Goal: Navigation & Orientation: Find specific page/section

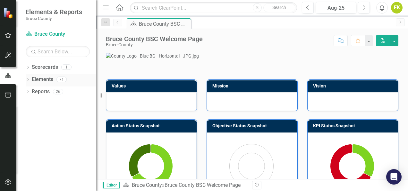
click at [30, 77] on div "Dropdown" at bounding box center [28, 79] width 4 height 5
click at [37, 115] on icon "KPI" at bounding box center [38, 115] width 6 height 5
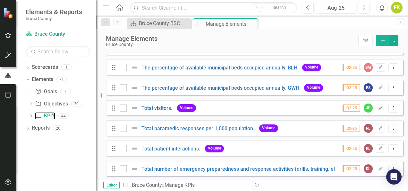
scroll to position [225, 0]
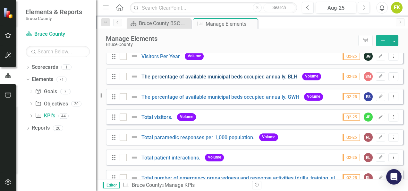
click at [229, 80] on link "The percentage of available municipal beds occupied annually. BLH" at bounding box center [219, 76] width 156 height 6
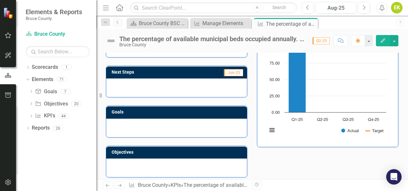
scroll to position [32, 0]
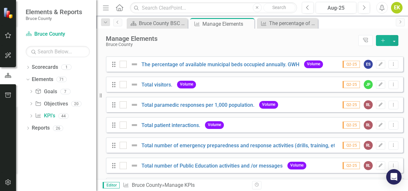
scroll to position [257, 0]
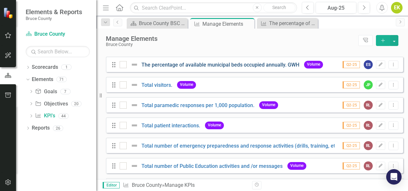
click at [223, 68] on link "The percentage of available municipal beds occupied annually. GWH" at bounding box center [220, 65] width 158 height 6
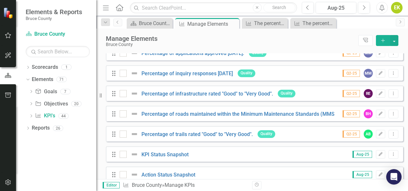
scroll to position [762, 0]
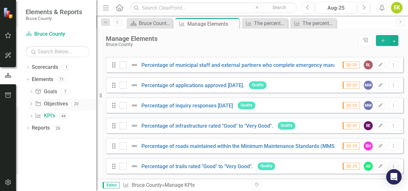
click at [52, 105] on link "Objective Objectives" at bounding box center [51, 103] width 33 height 7
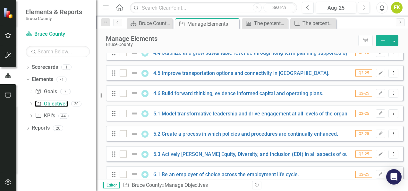
scroll to position [341, 0]
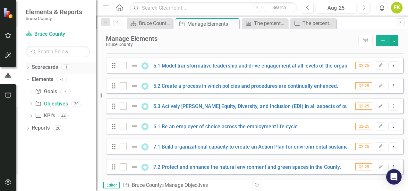
click at [42, 67] on link "Scorecards" at bounding box center [45, 67] width 26 height 7
click at [30, 69] on div "Dropdown" at bounding box center [28, 67] width 4 height 5
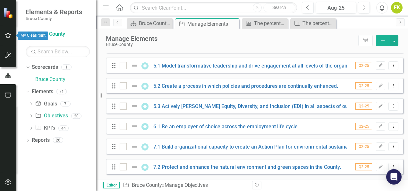
click at [7, 33] on icon "button" at bounding box center [8, 35] width 7 height 5
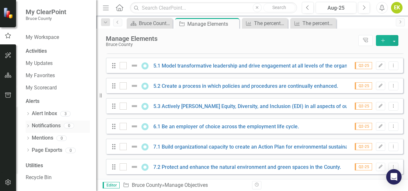
scroll to position [0, 0]
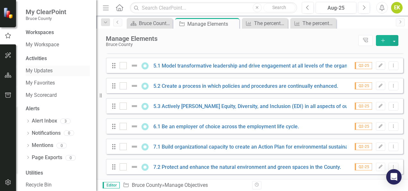
click at [40, 72] on link "My Updates" at bounding box center [58, 70] width 64 height 7
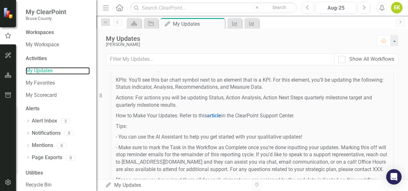
scroll to position [109, 0]
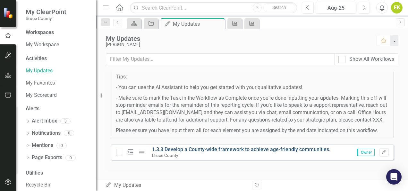
click at [200, 149] on link "1.3.3 Develop a County-wide framework to achieve age-friendly communities." at bounding box center [241, 149] width 178 height 6
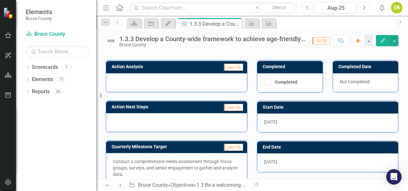
scroll to position [176, 0]
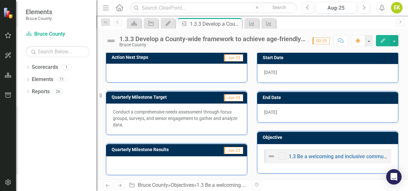
click at [174, 156] on div at bounding box center [176, 165] width 141 height 19
click at [186, 166] on div at bounding box center [176, 165] width 141 height 19
click at [384, 39] on icon "button" at bounding box center [383, 40] width 4 height 4
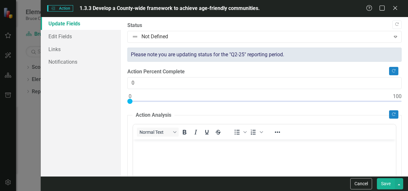
scroll to position [0, 0]
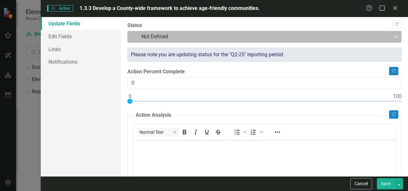
click at [216, 38] on div at bounding box center [259, 36] width 254 height 9
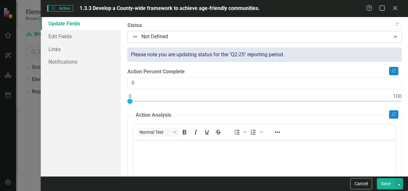
click at [218, 38] on div at bounding box center [259, 36] width 254 height 9
click at [393, 8] on icon "Close" at bounding box center [395, 8] width 8 height 6
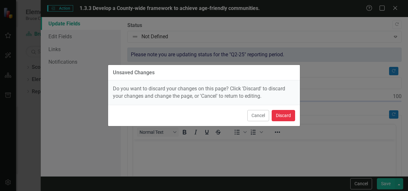
click at [278, 113] on button "Discard" at bounding box center [283, 115] width 23 height 11
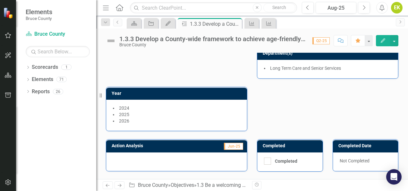
scroll to position [80, 0]
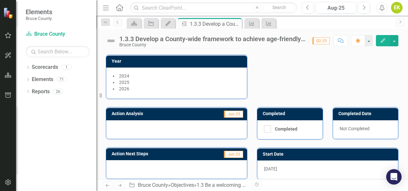
drag, startPoint x: 74, startPoint y: 29, endPoint x: 308, endPoint y: 60, distance: 236.2
click at [308, 60] on div "Action Lead (Role) Director Long Term Care & Senior Services Owner EK [PERSON_N…" at bounding box center [252, 31] width 302 height 134
